Goal: Navigation & Orientation: Find specific page/section

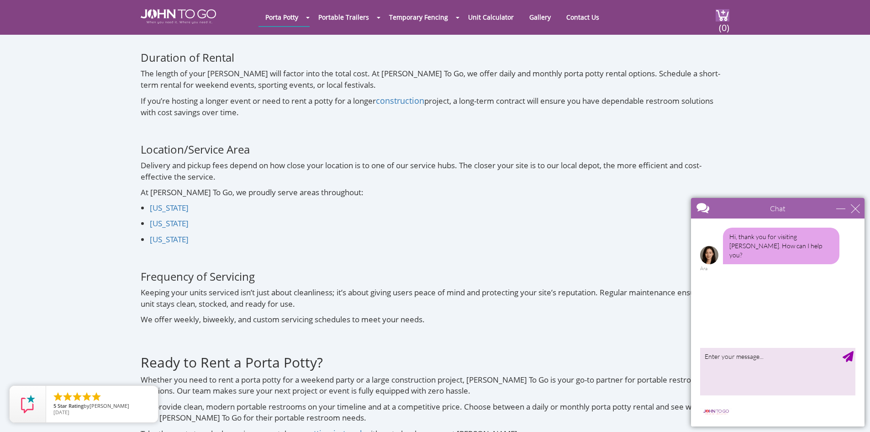
scroll to position [3151, 0]
click at [174, 201] on link "[US_STATE]" at bounding box center [169, 206] width 39 height 11
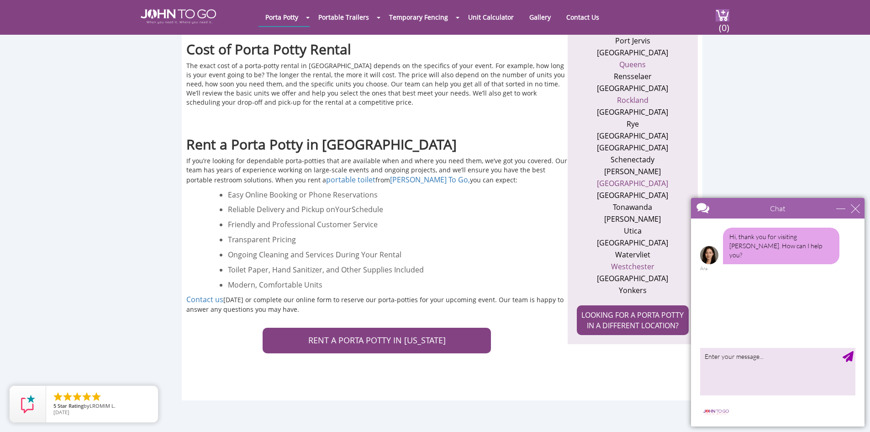
scroll to position [959, 0]
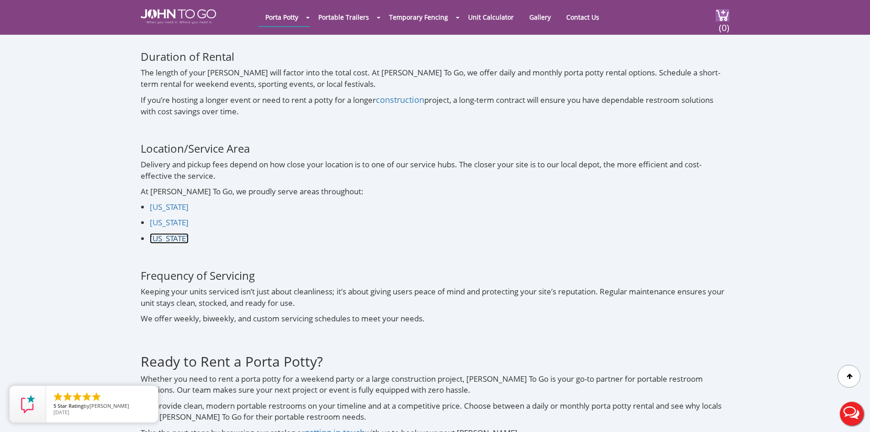
click at [159, 233] on link "Florida" at bounding box center [169, 238] width 39 height 11
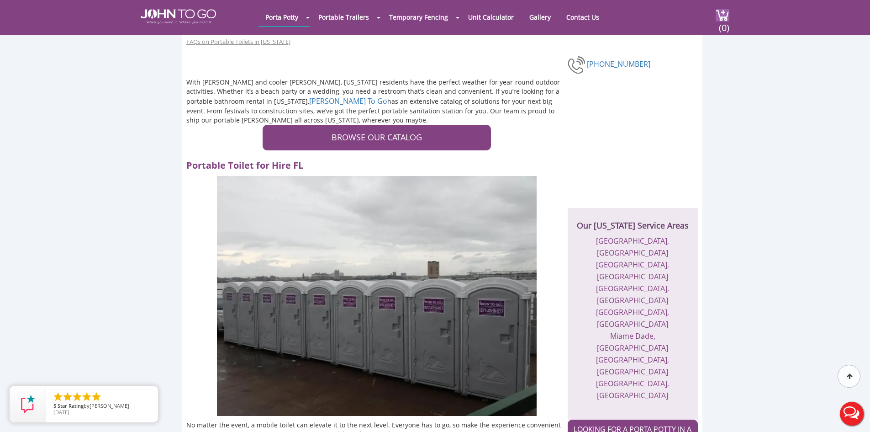
scroll to position [183, 0]
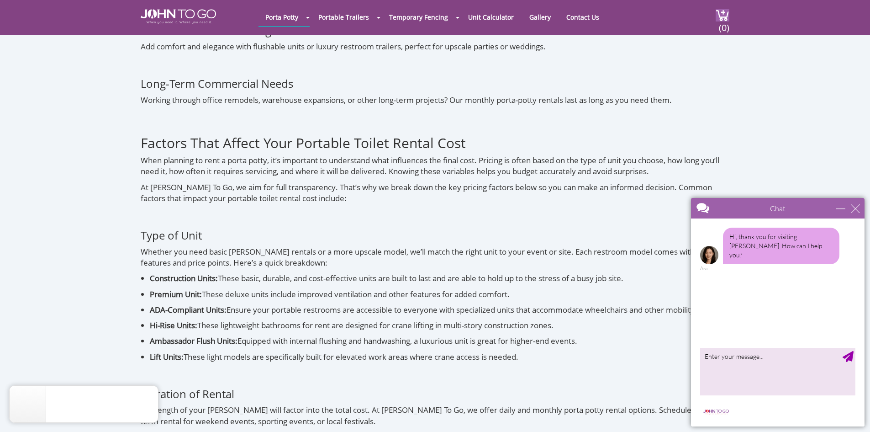
scroll to position [2740, 0]
